Goal: Transaction & Acquisition: Purchase product/service

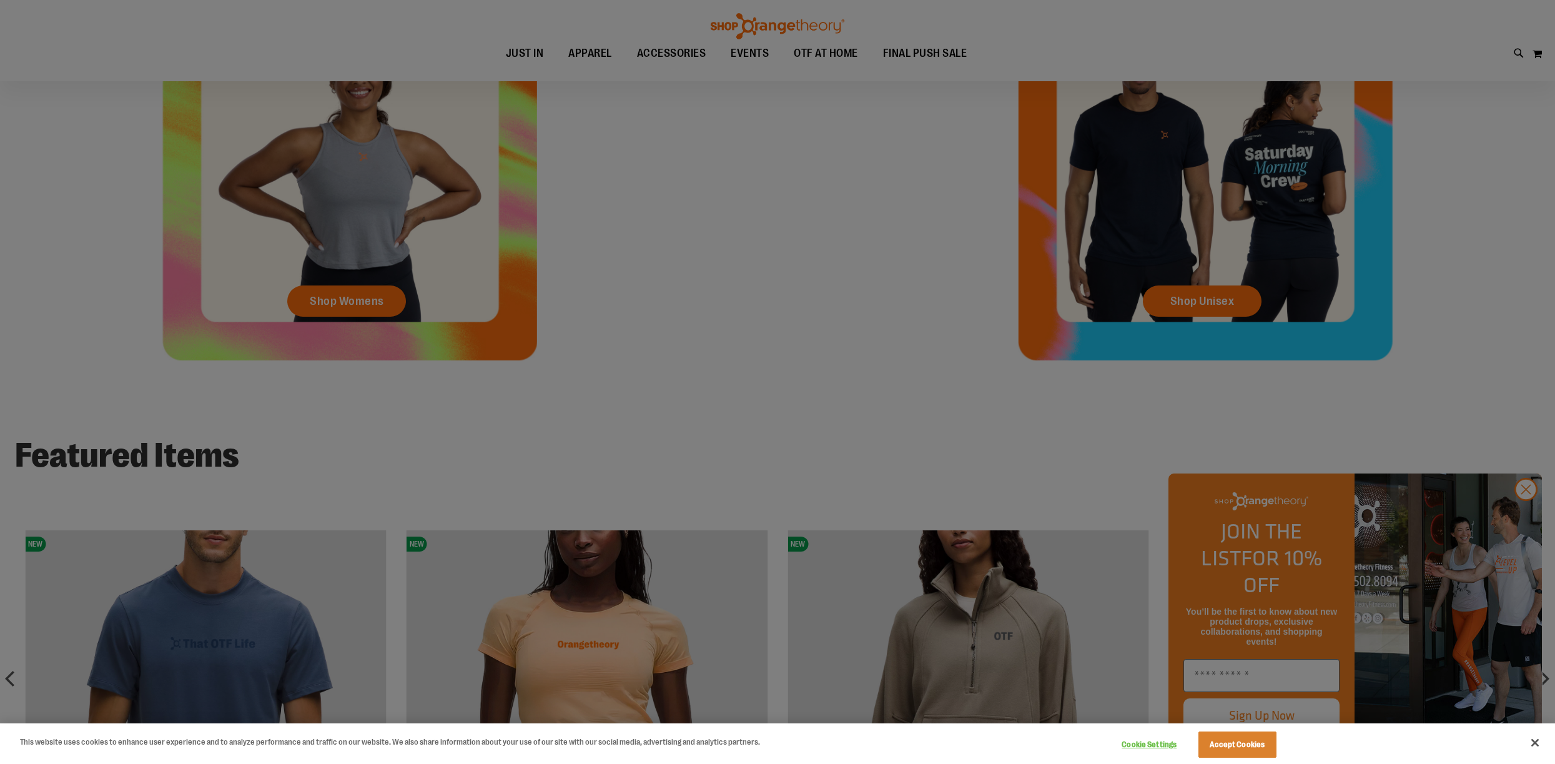
scroll to position [816, 0]
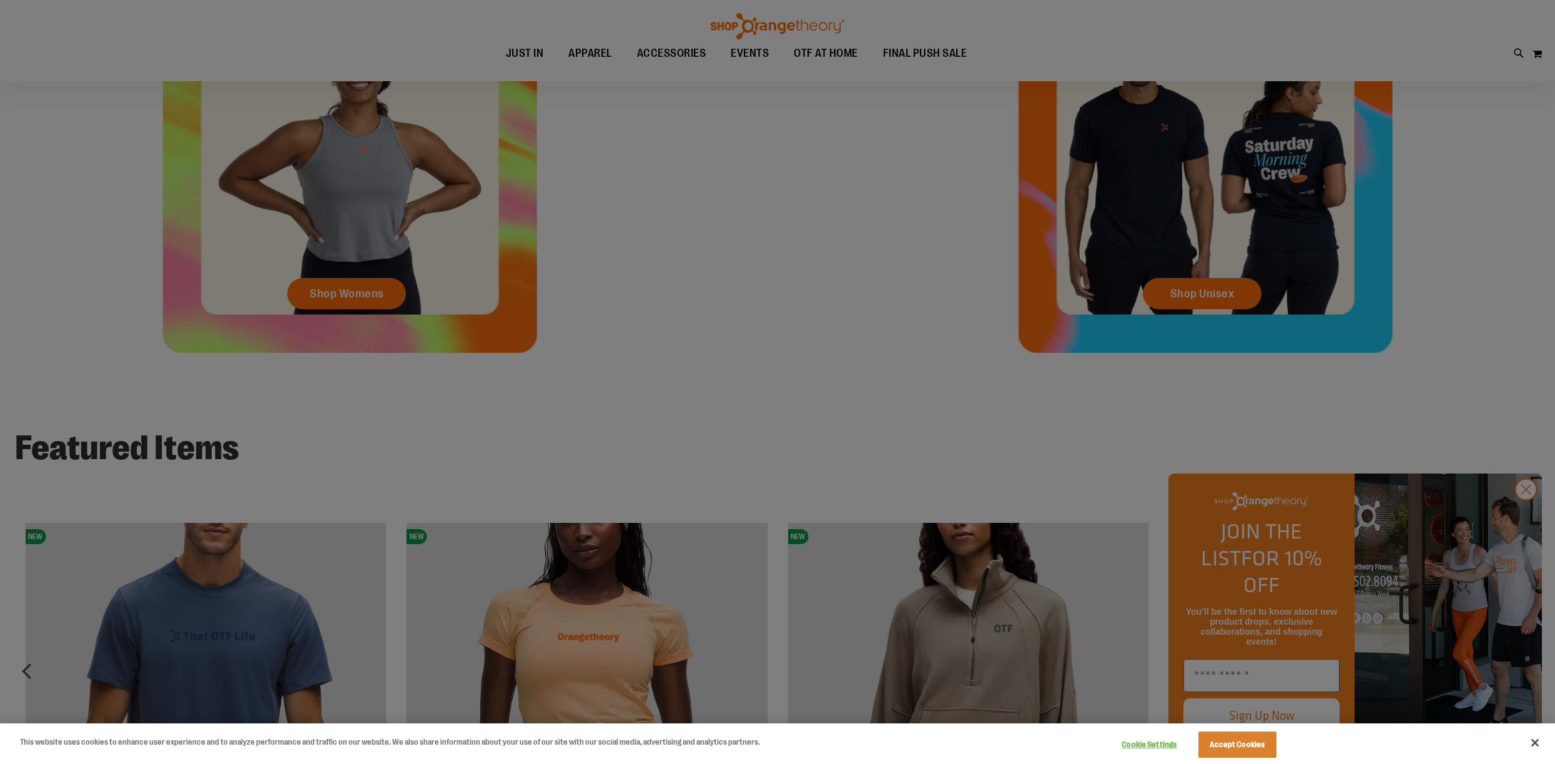
click at [1244, 675] on div at bounding box center [777, 382] width 1555 height 764
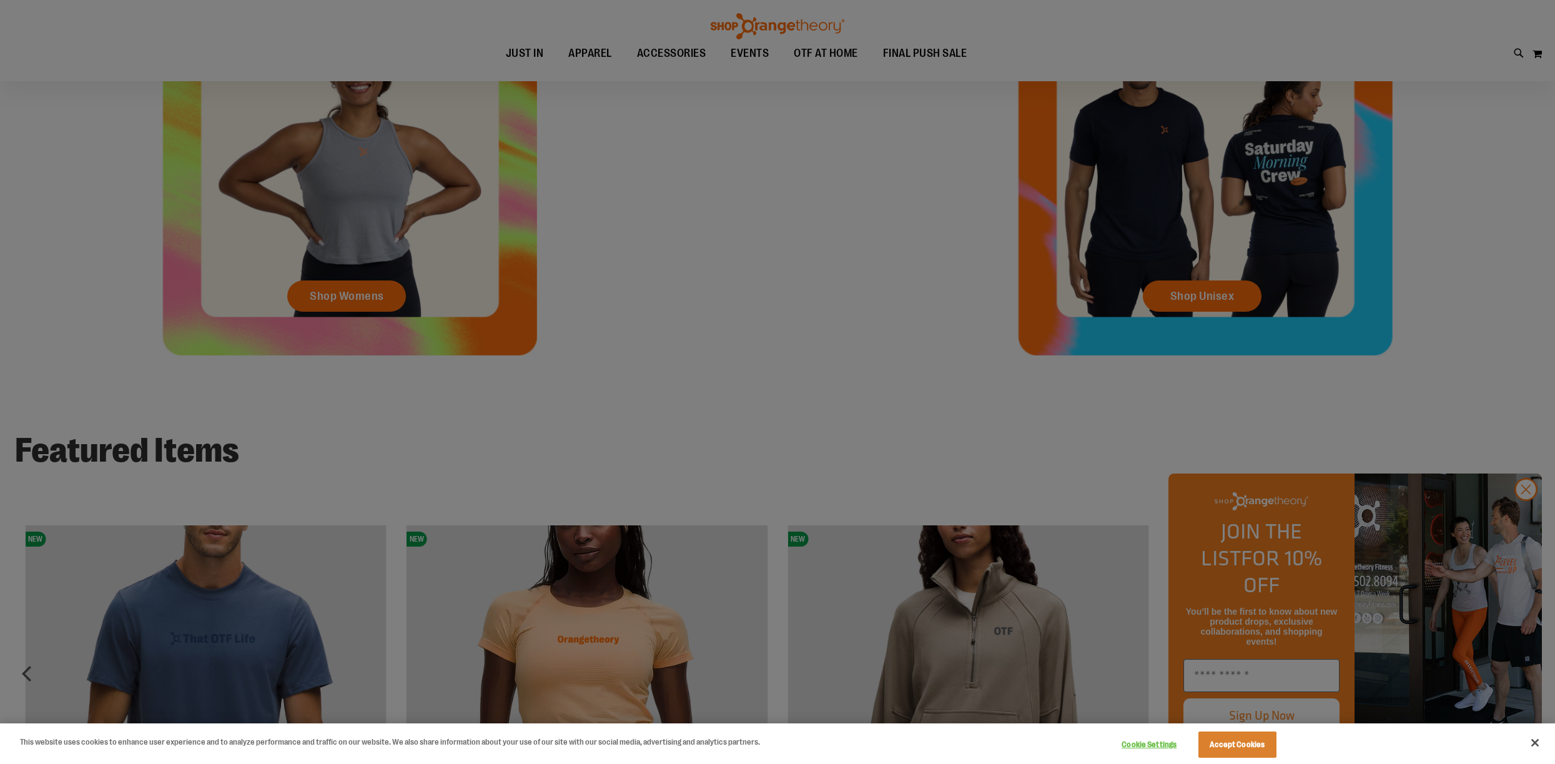
drag, startPoint x: 1230, startPoint y: 671, endPoint x: 1237, endPoint y: 669, distance: 7.3
click at [1229, 671] on div at bounding box center [777, 382] width 1555 height 764
click at [1259, 738] on button "Accept Cookies" at bounding box center [1238, 744] width 78 height 26
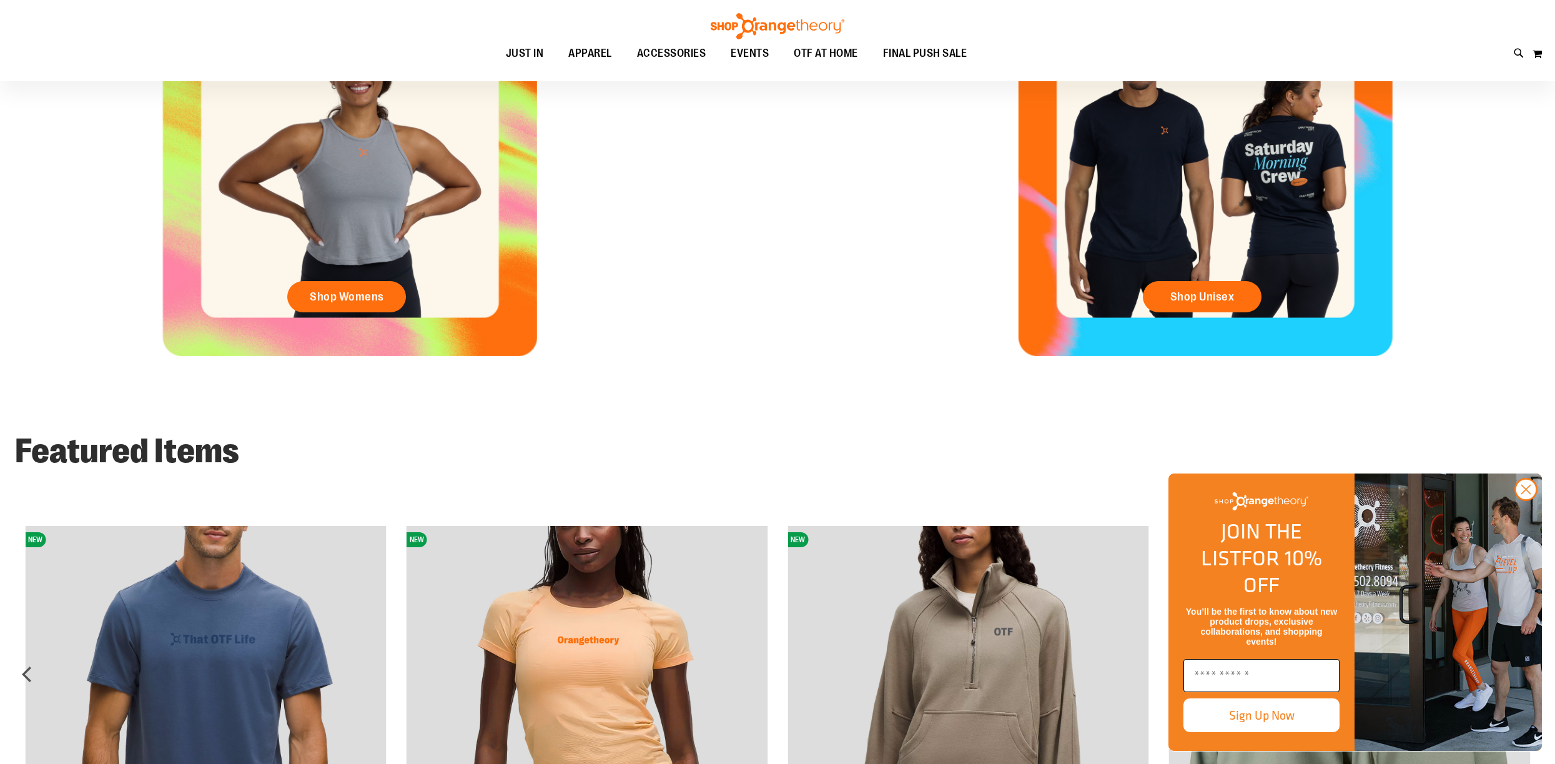
click at [1234, 675] on input "Enter email" at bounding box center [1262, 675] width 156 height 33
type input "**********"
click at [1256, 713] on button "Sign Up Now" at bounding box center [1262, 715] width 156 height 34
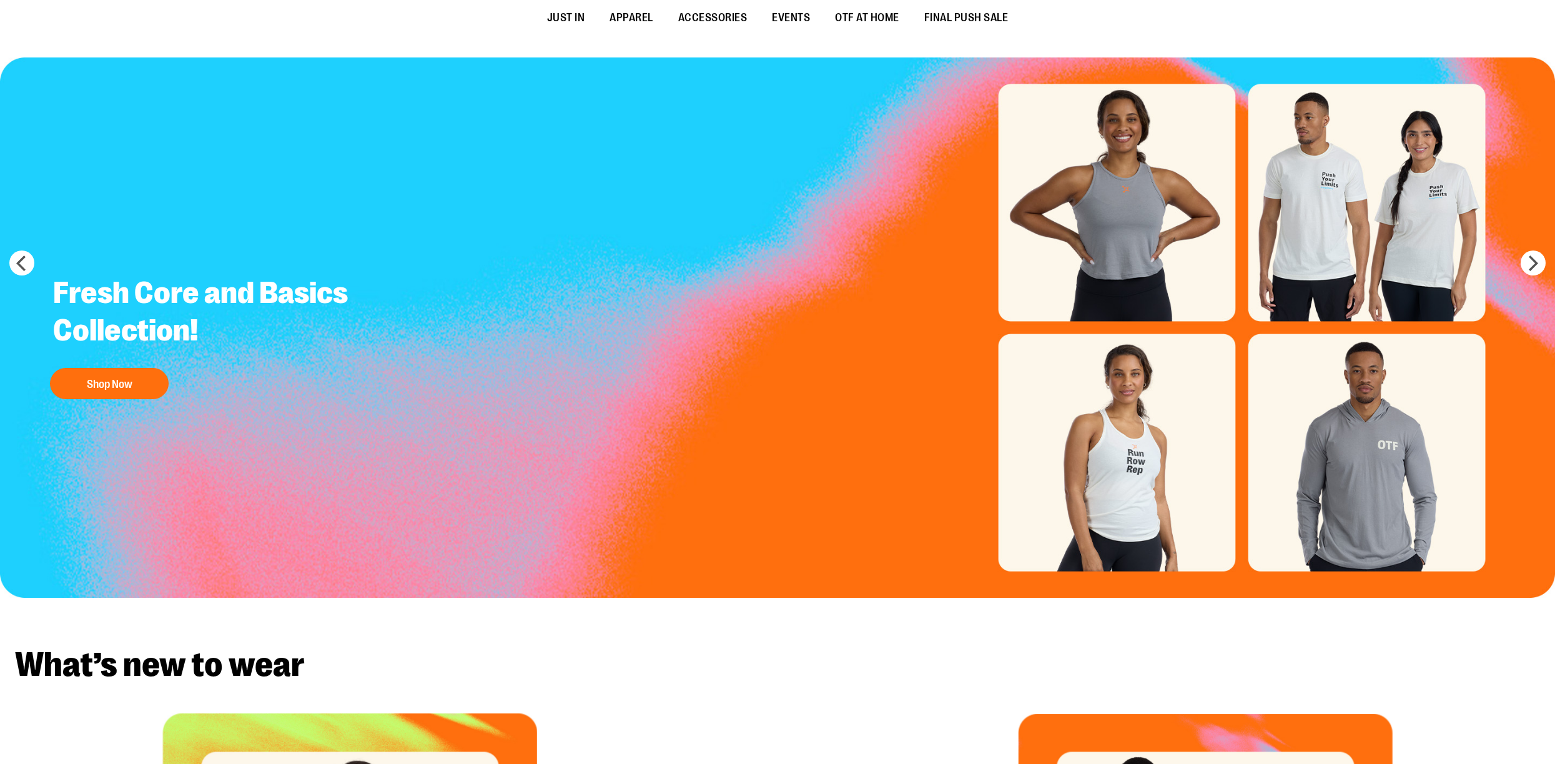
scroll to position [0, 0]
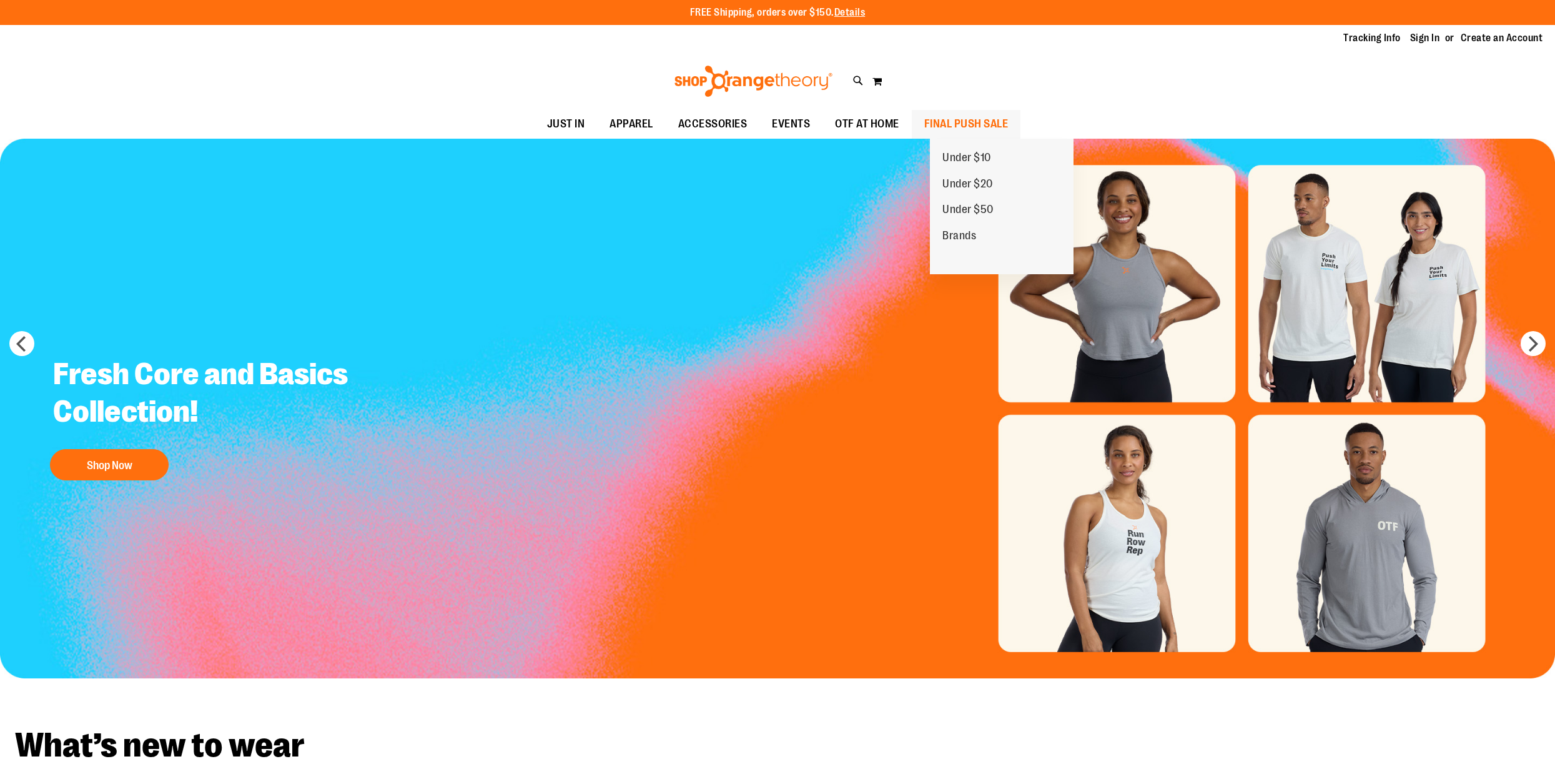
click at [989, 128] on span "FINAL PUSH SALE" at bounding box center [966, 124] width 84 height 28
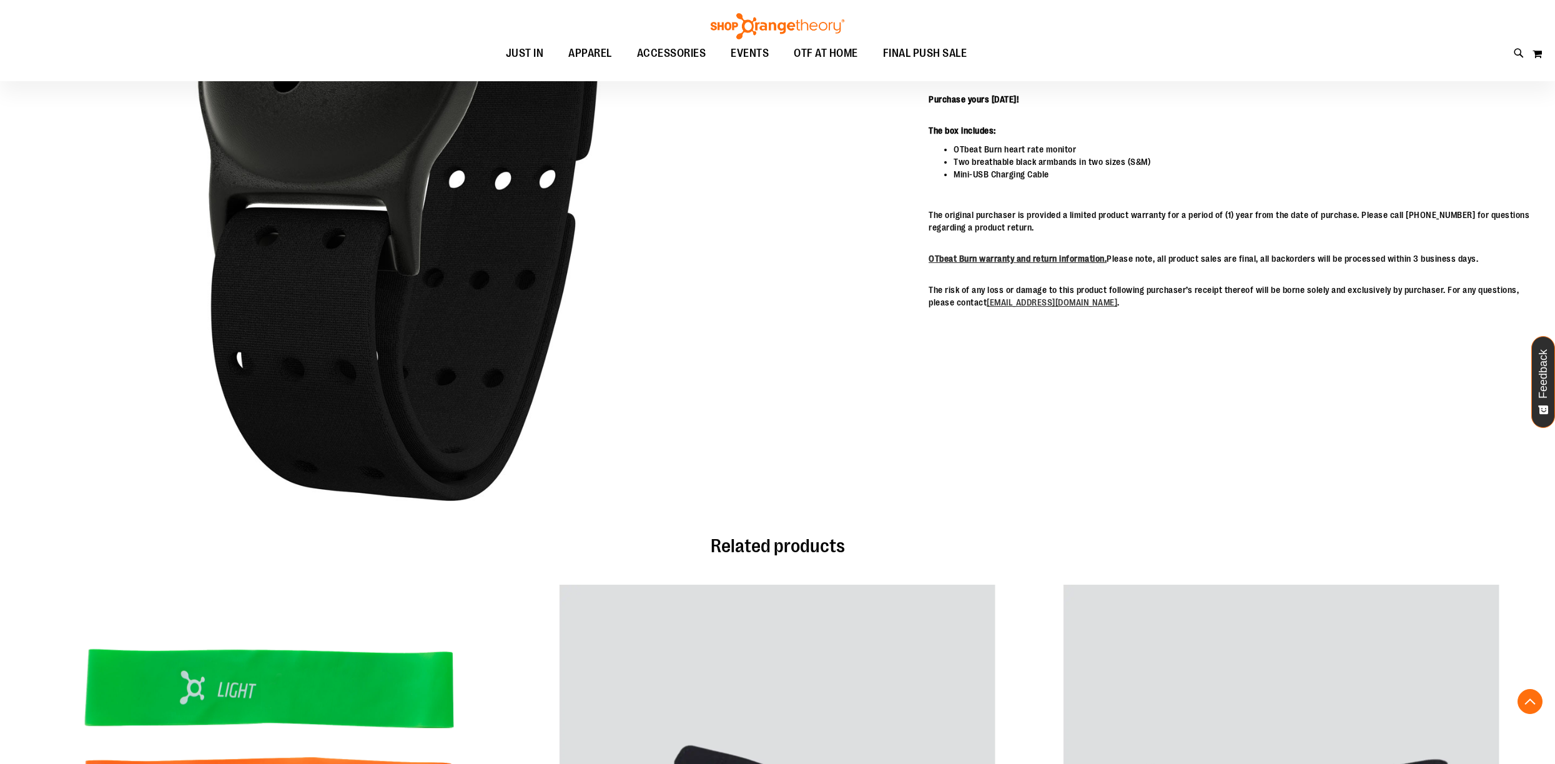
scroll to position [433, 0]
